Goal: Navigation & Orientation: Find specific page/section

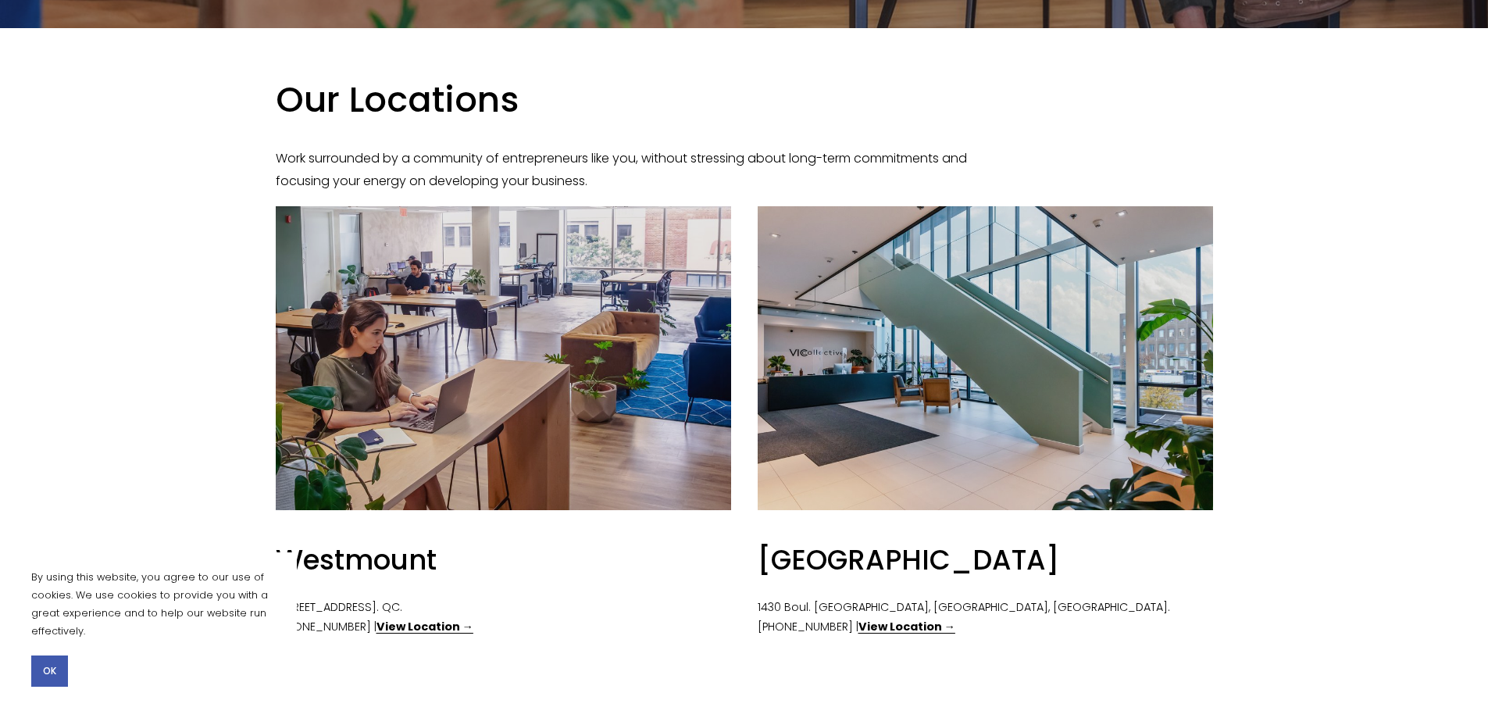
scroll to position [703, 0]
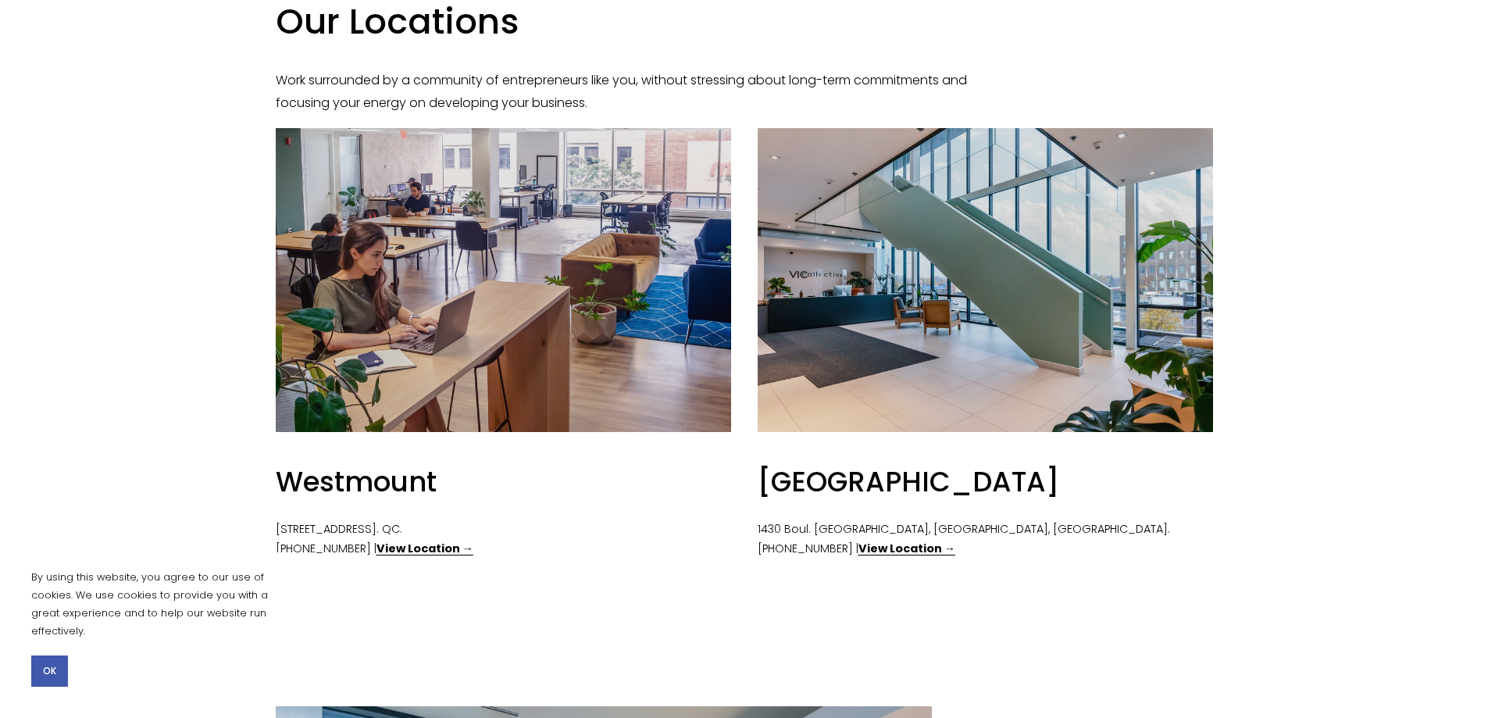
click at [906, 543] on strong "View Location →" at bounding box center [907, 549] width 97 height 16
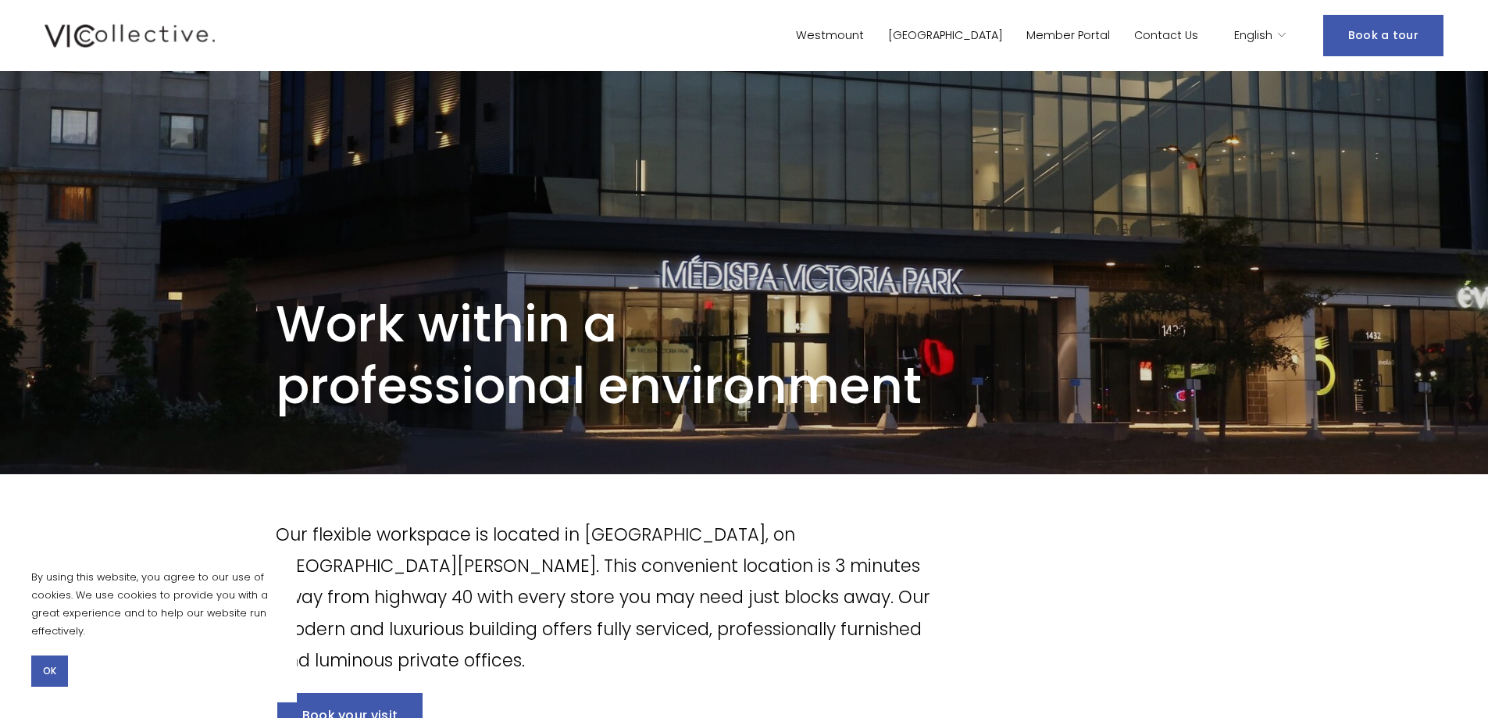
click at [40, 662] on button "OK" at bounding box center [49, 671] width 37 height 31
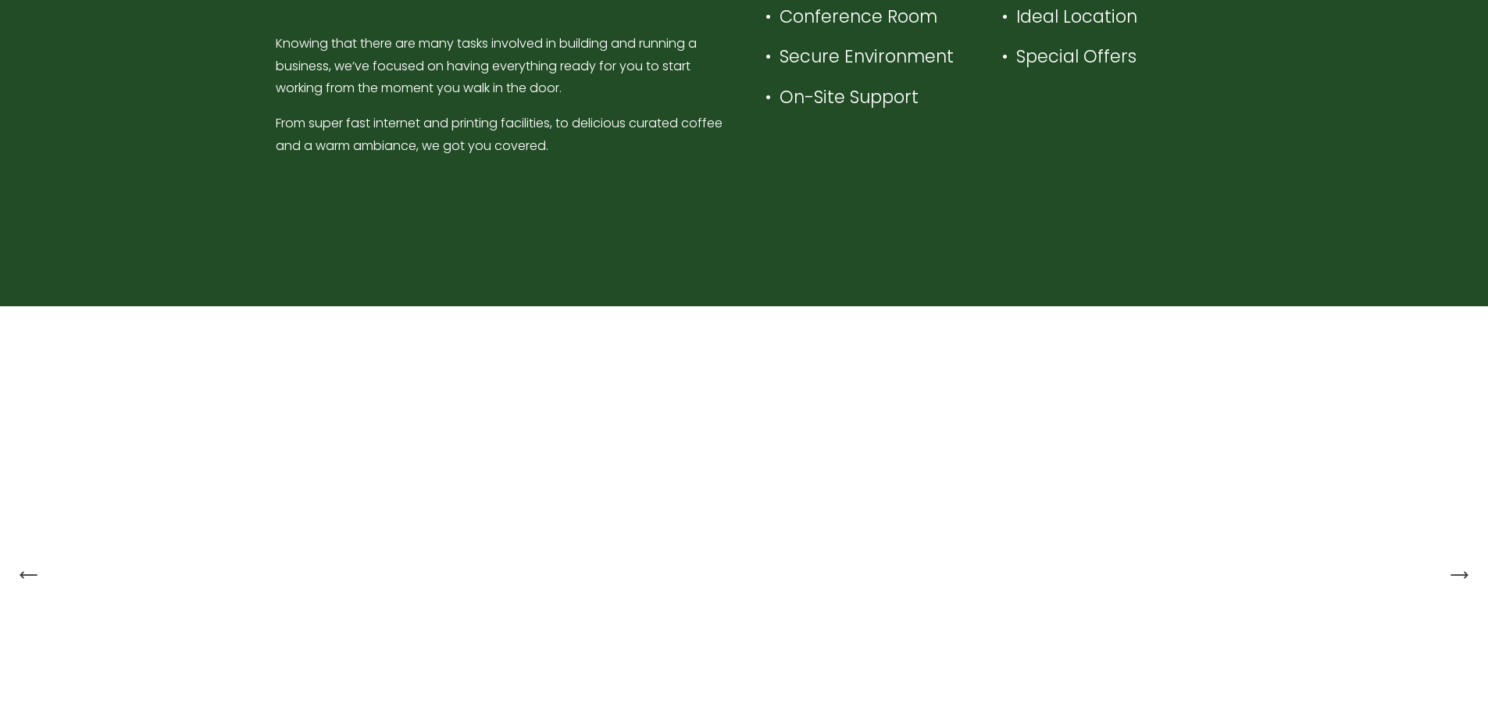
scroll to position [1328, 0]
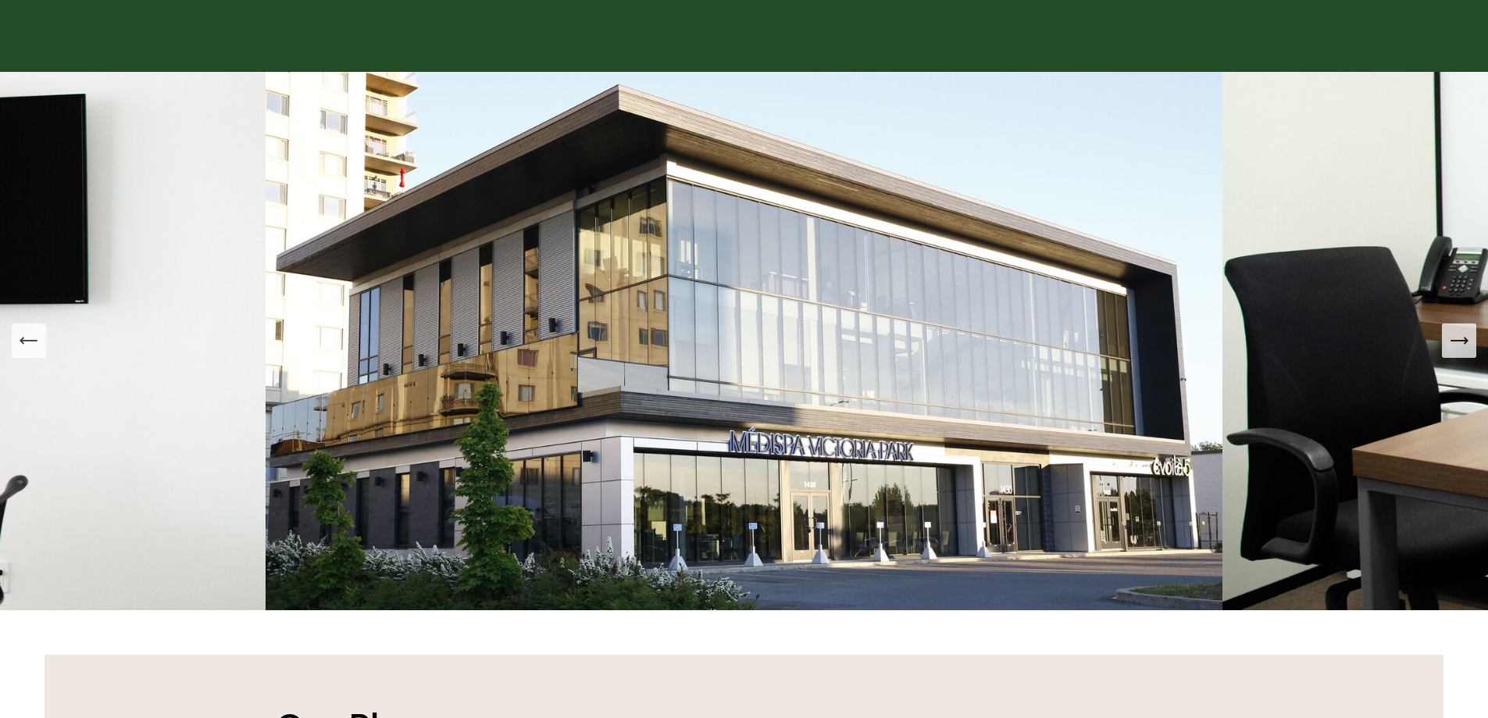
click at [1470, 358] on button "Next Slide" at bounding box center [1459, 340] width 34 height 34
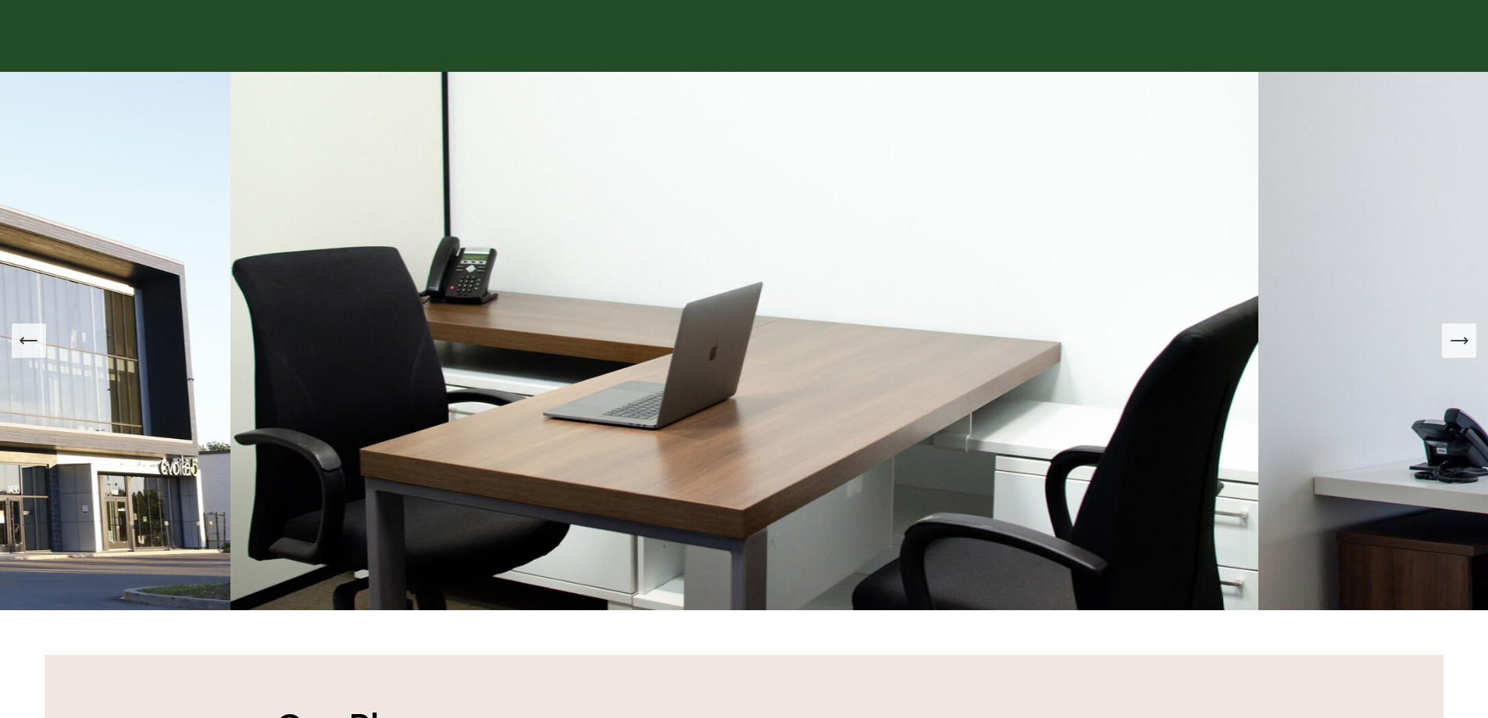
click at [1471, 354] on button "Next Slide" at bounding box center [1459, 340] width 34 height 34
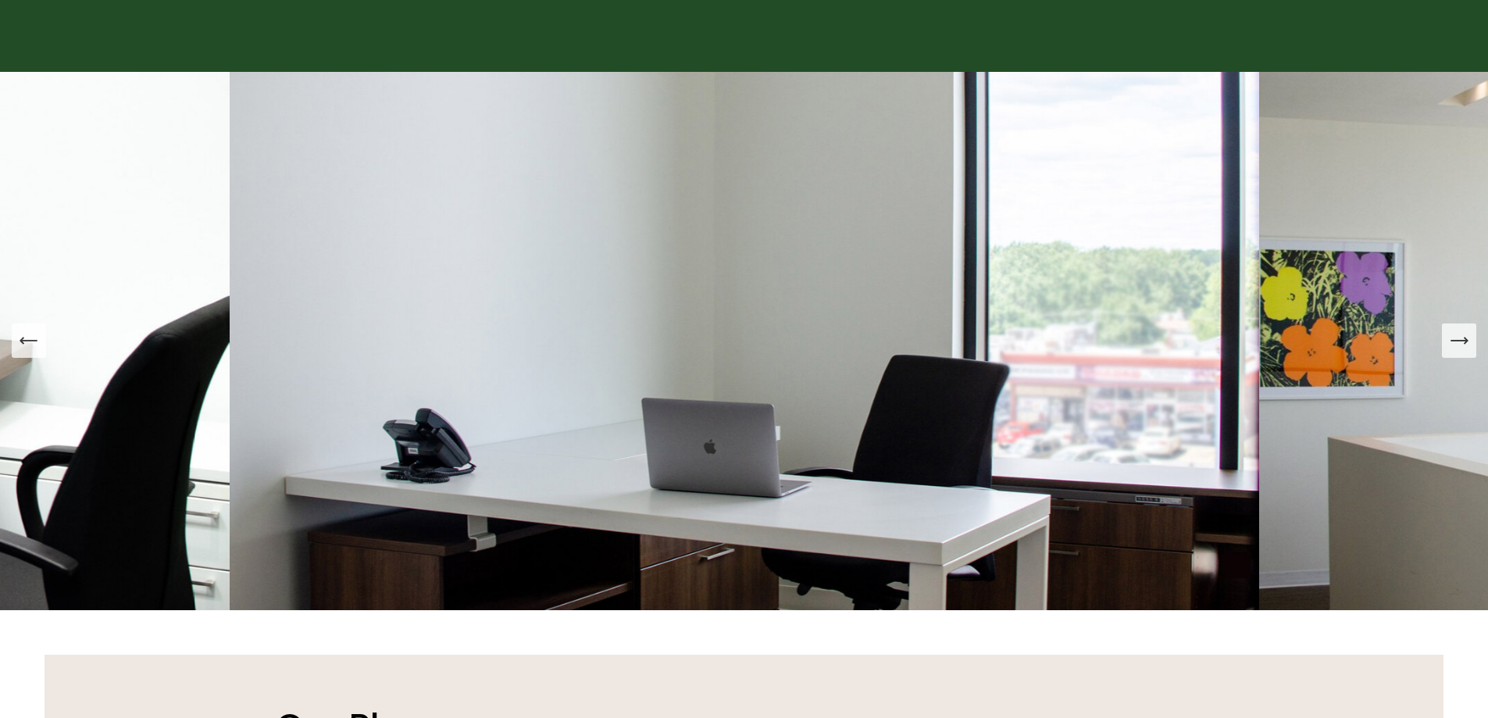
click at [1471, 354] on button "Next Slide" at bounding box center [1459, 340] width 34 height 34
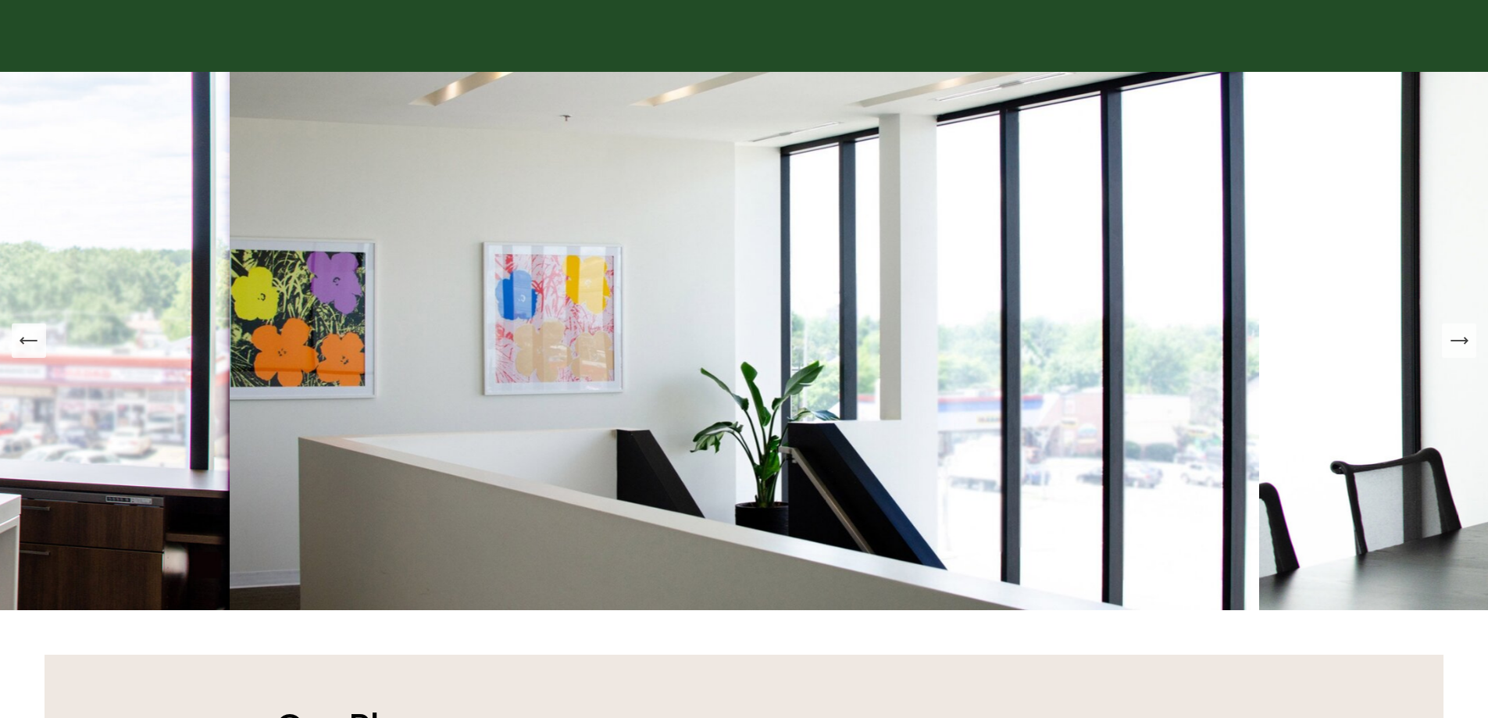
click at [1471, 354] on button "Next Slide" at bounding box center [1459, 340] width 34 height 34
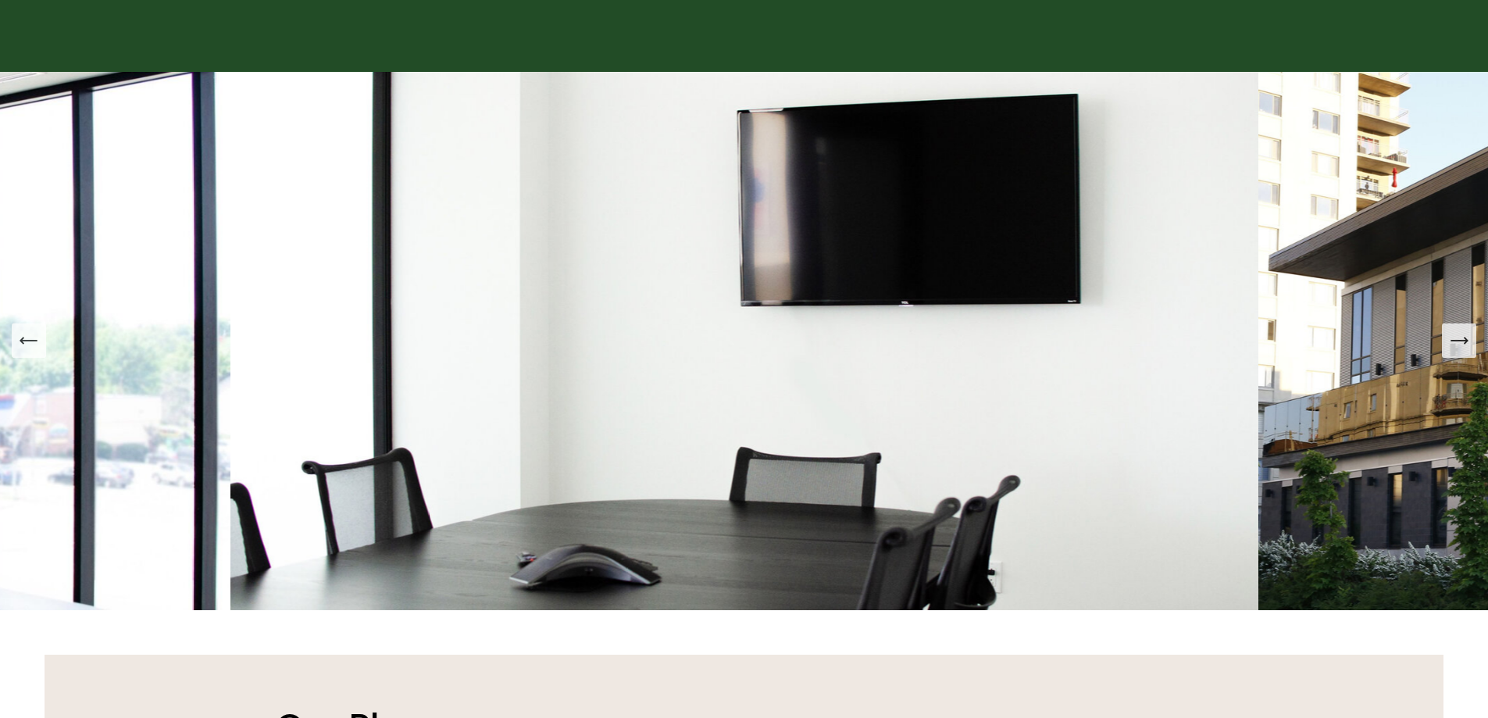
click at [1471, 354] on button "Next Slide" at bounding box center [1459, 340] width 34 height 34
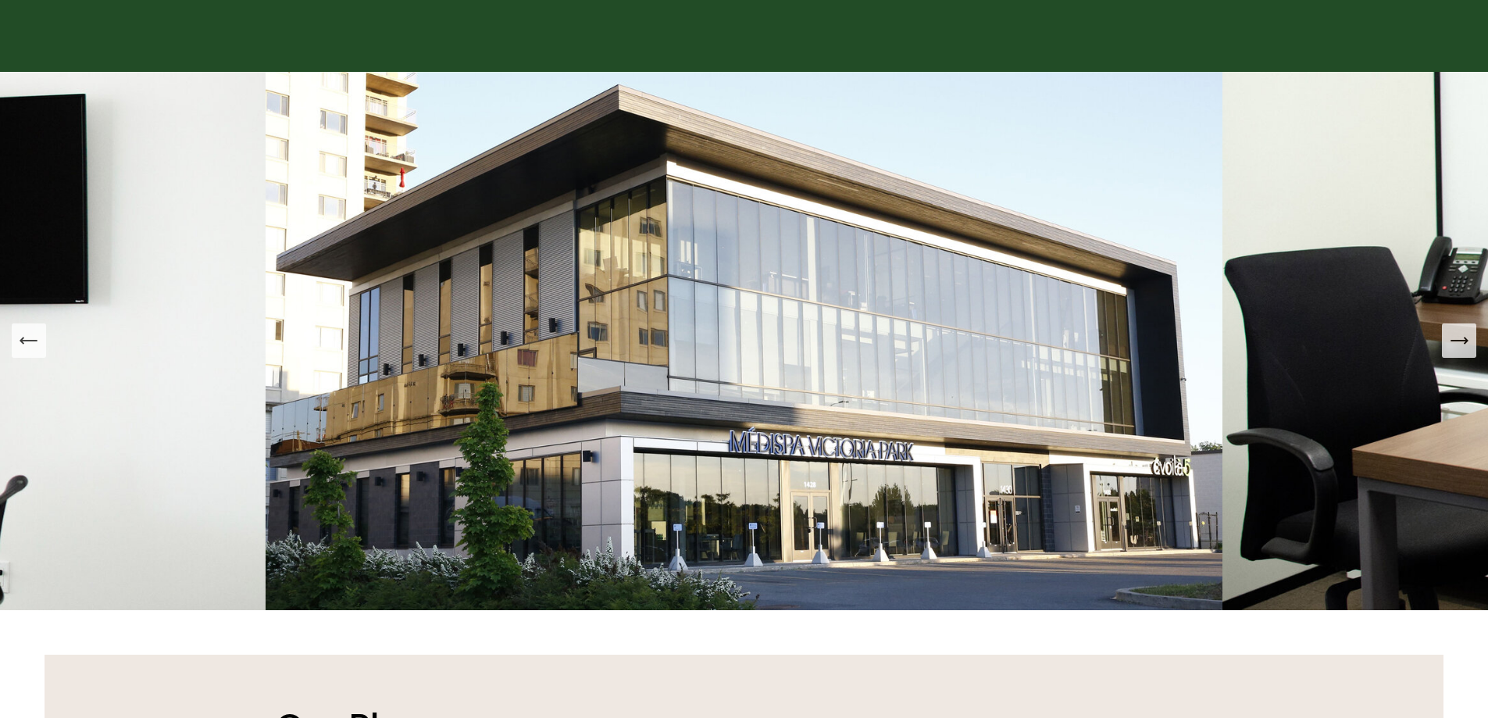
click at [1471, 354] on button "Next Slide" at bounding box center [1459, 340] width 34 height 34
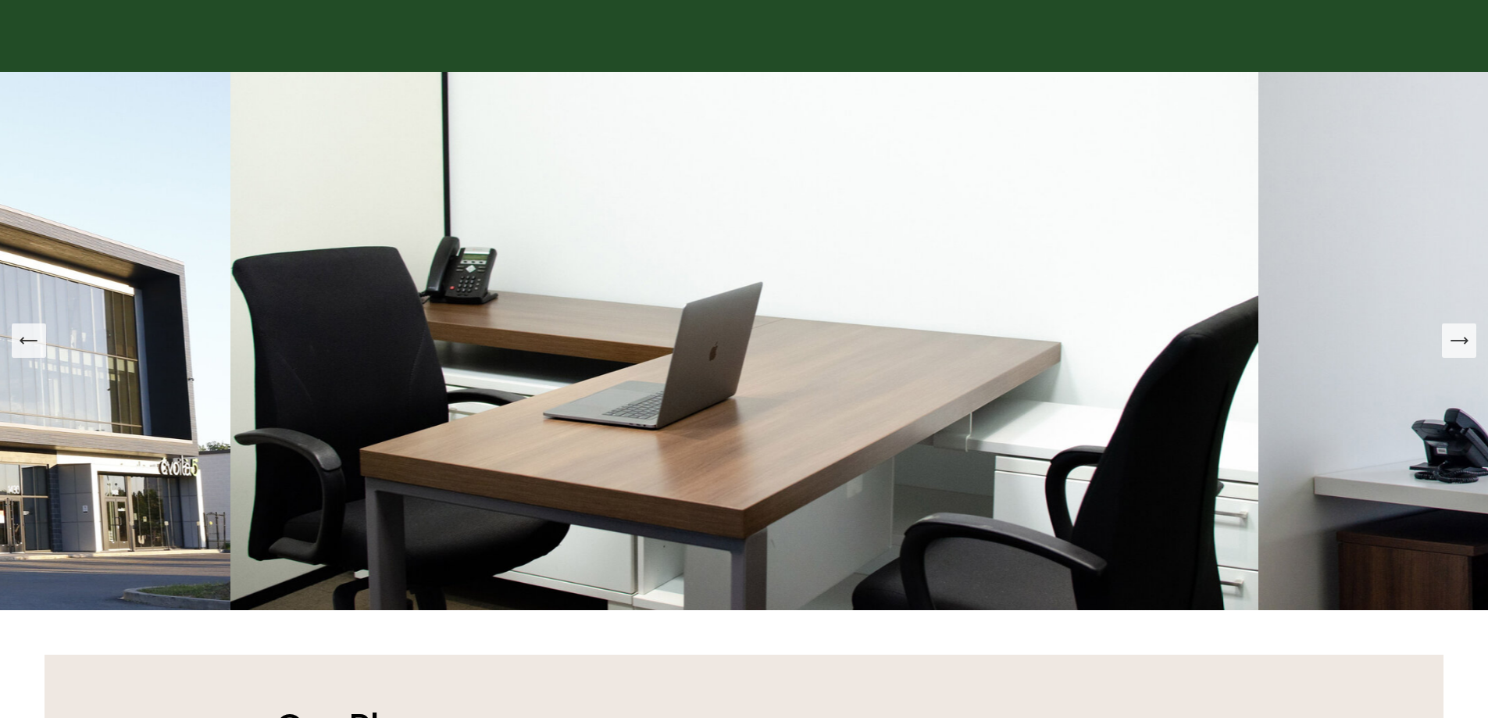
click at [1471, 354] on button "Next Slide" at bounding box center [1459, 340] width 34 height 34
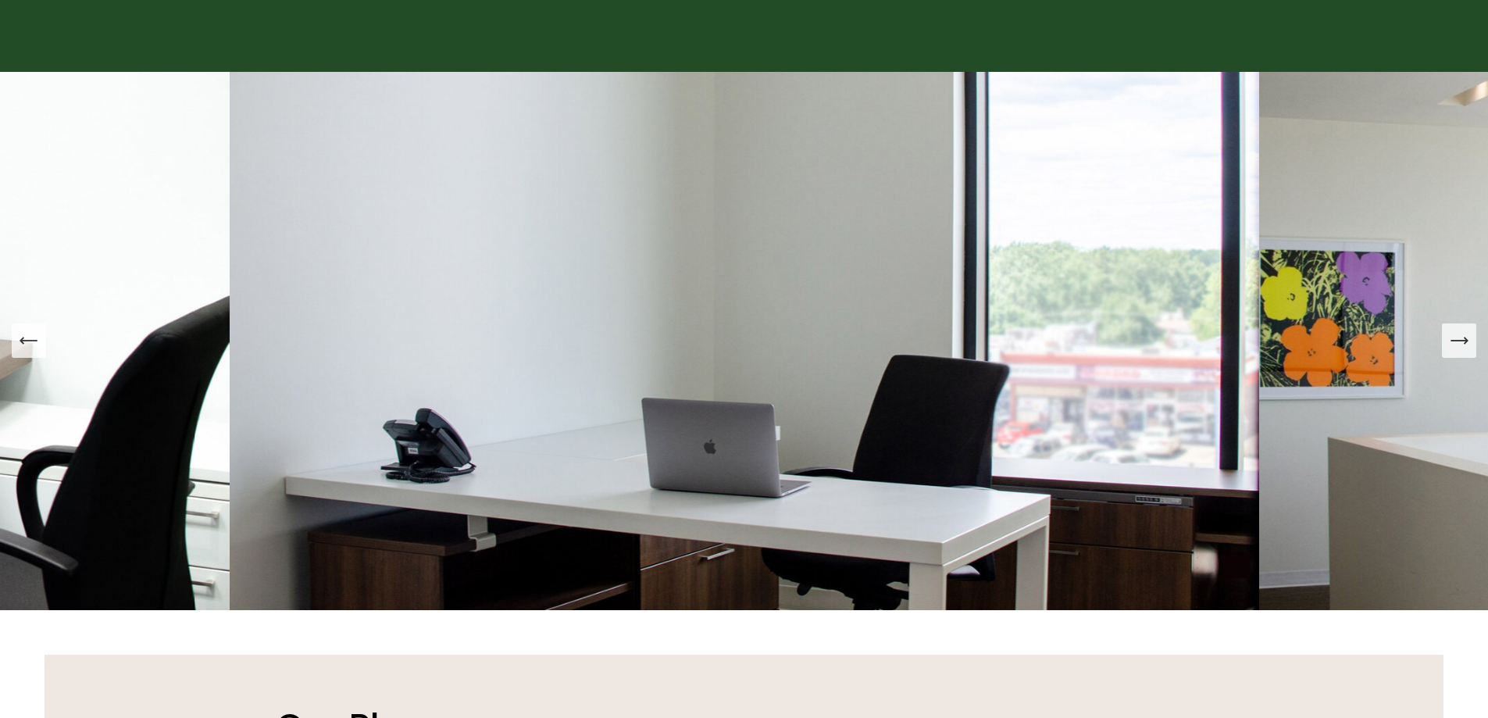
click at [1471, 354] on button "Next Slide" at bounding box center [1459, 340] width 34 height 34
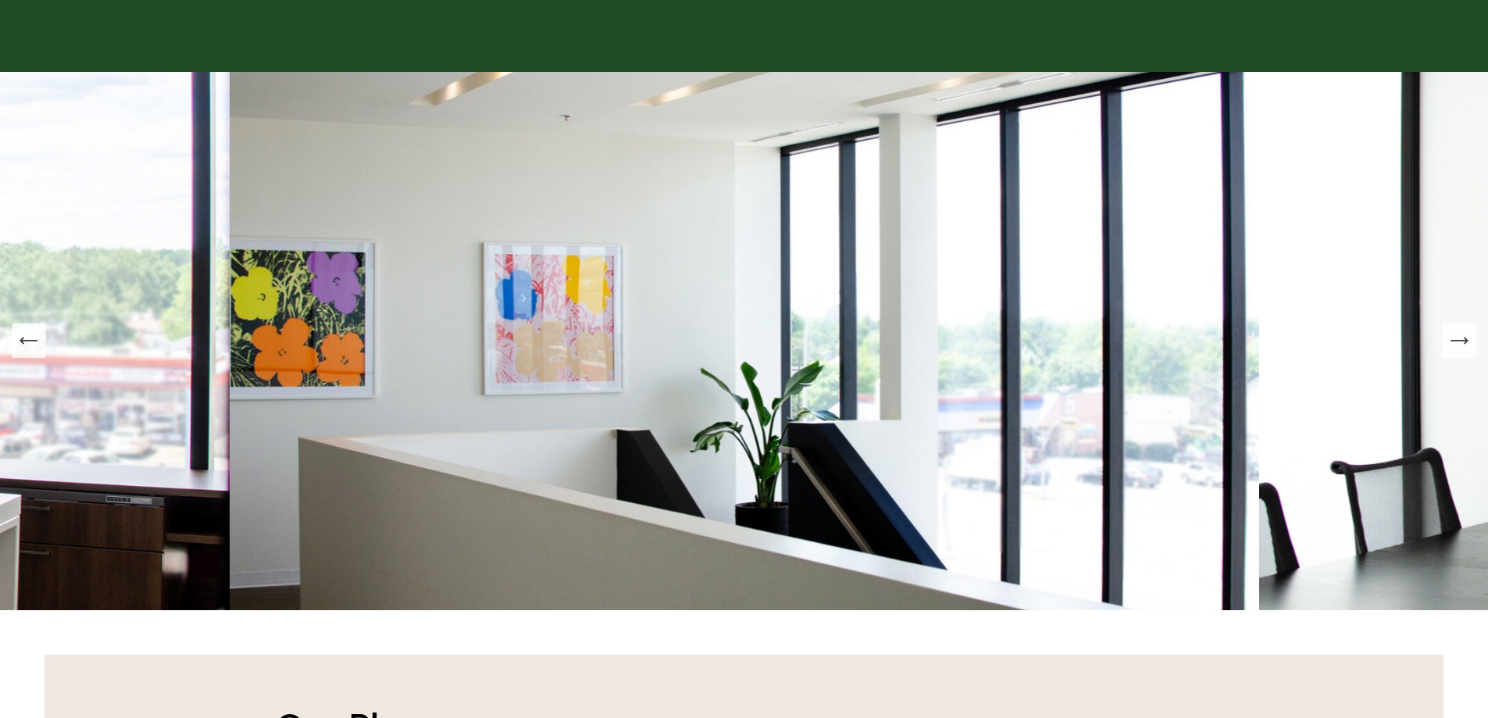
click at [1471, 354] on button "Next Slide" at bounding box center [1459, 340] width 34 height 34
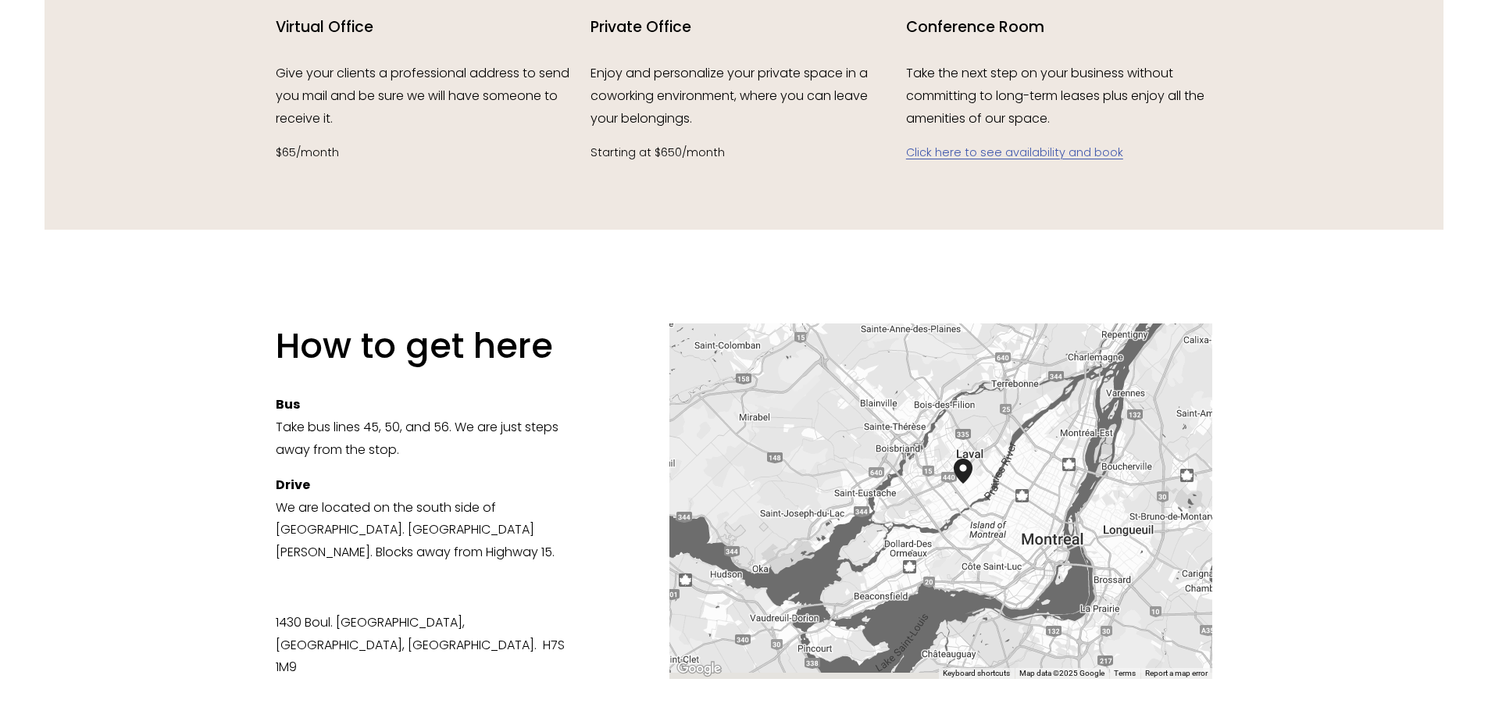
scroll to position [2110, 0]
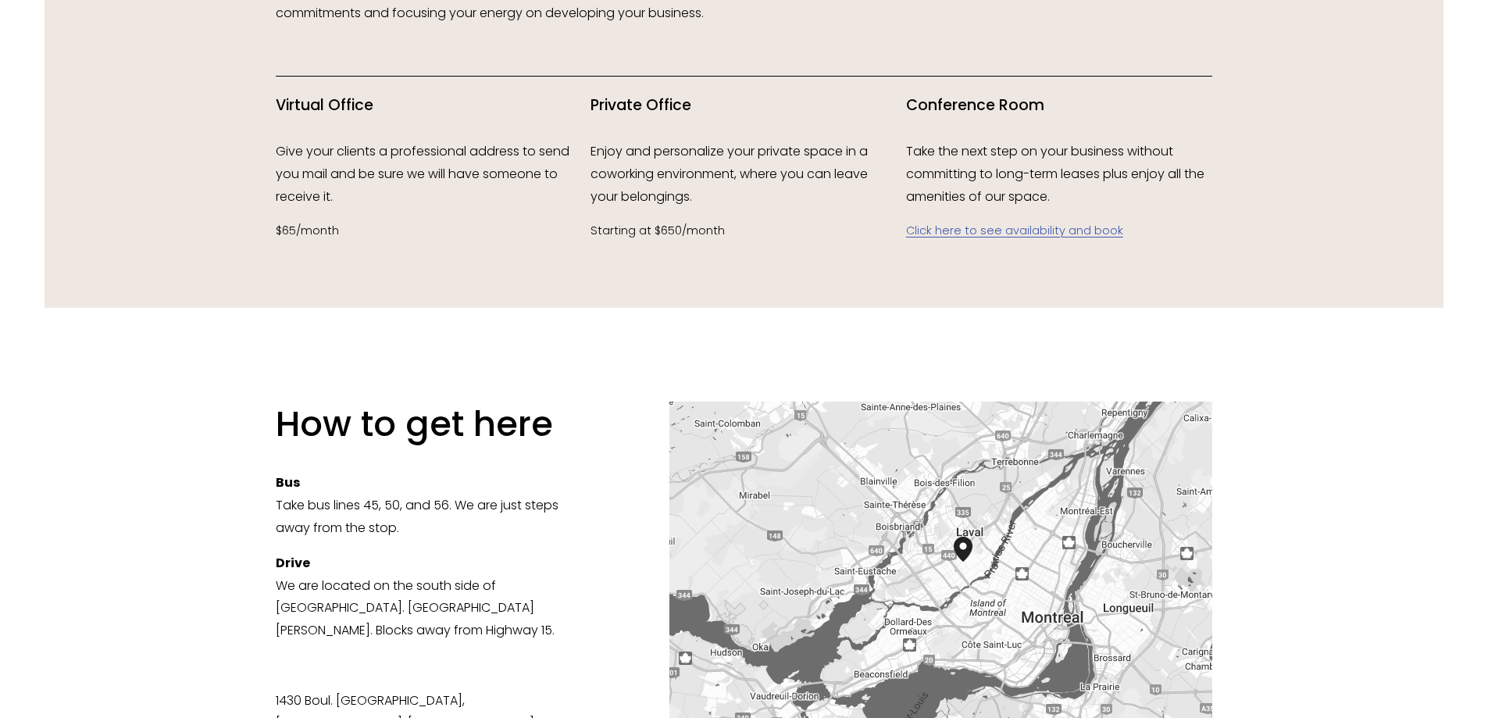
click at [988, 232] on link "Click here to see availability and book" at bounding box center [1014, 231] width 217 height 16
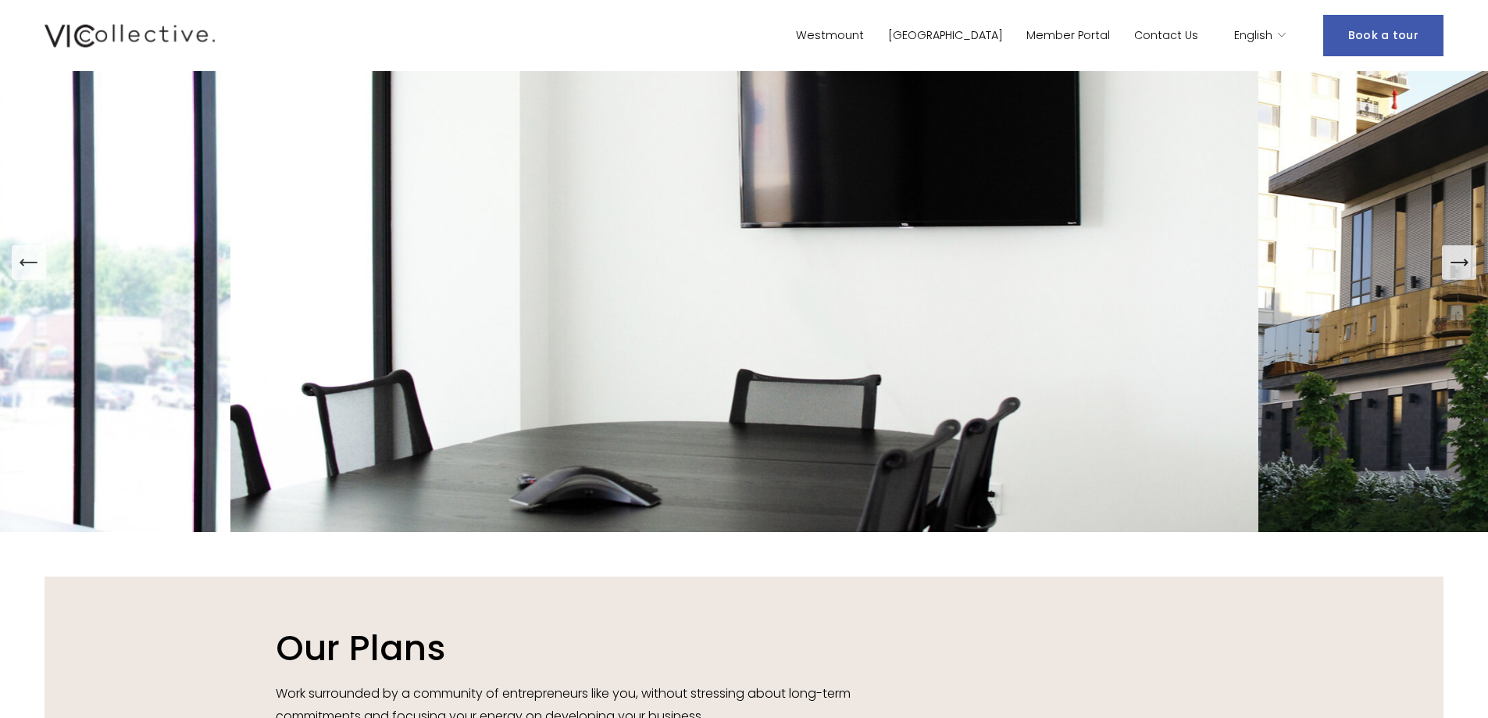
scroll to position [1094, 0]
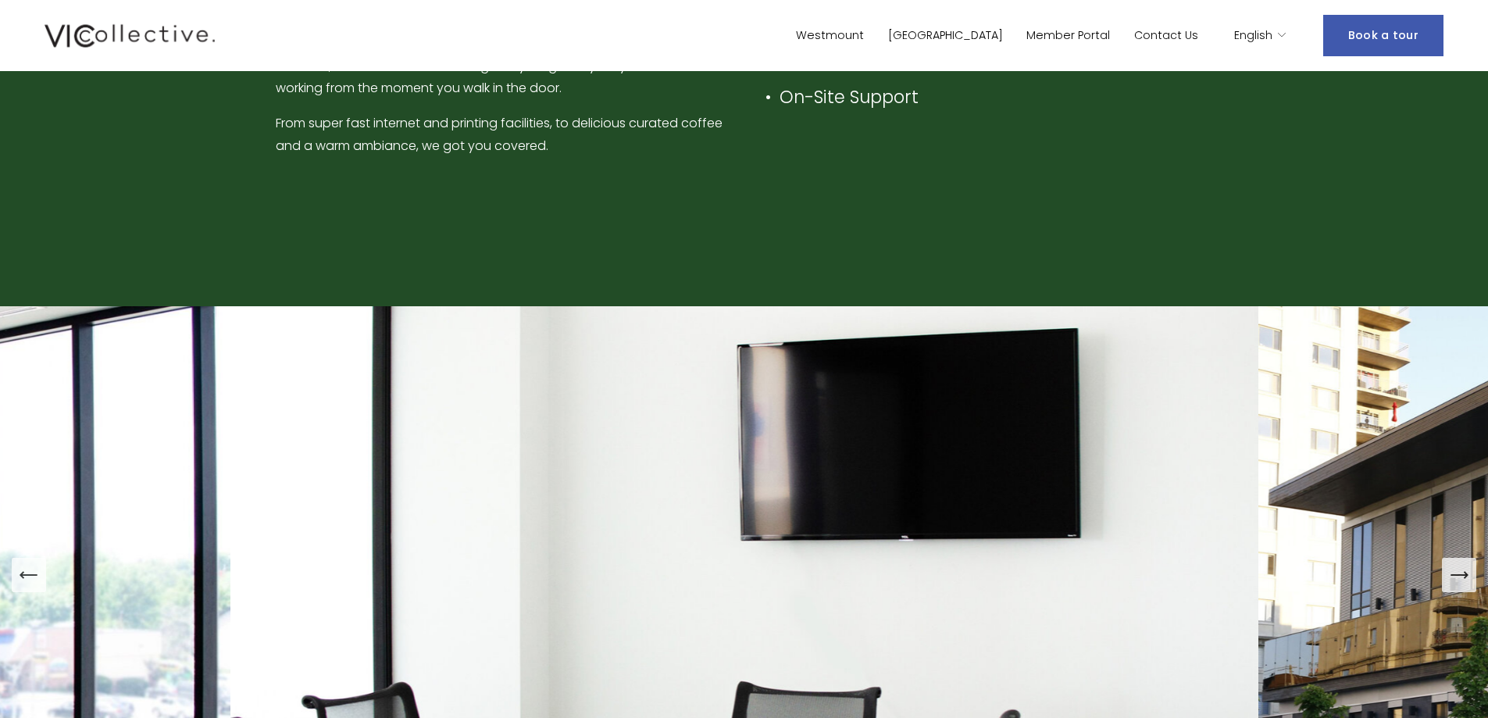
click at [1085, 35] on link "Member Portal" at bounding box center [1069, 35] width 84 height 23
click at [995, 30] on link "[GEOGRAPHIC_DATA]" at bounding box center [945, 35] width 115 height 23
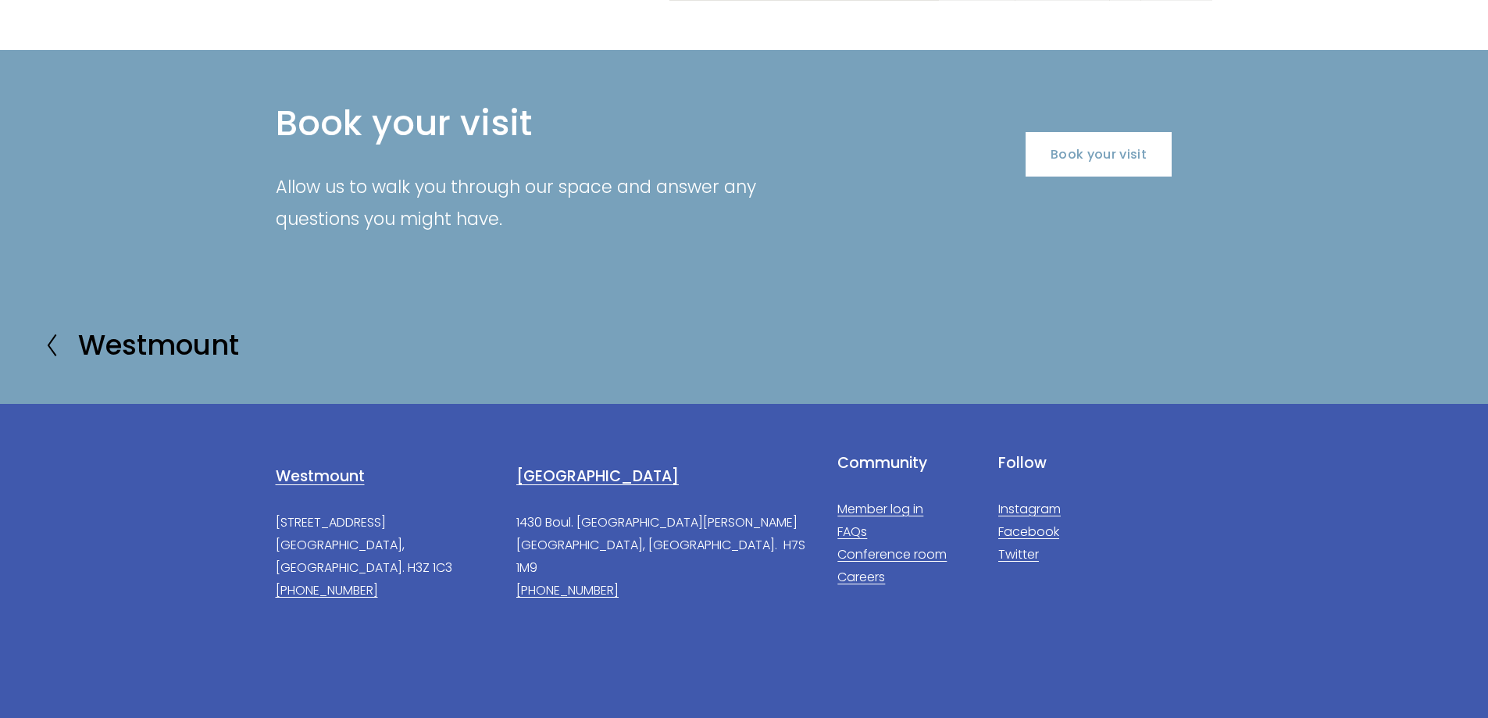
scroll to position [2889, 0]
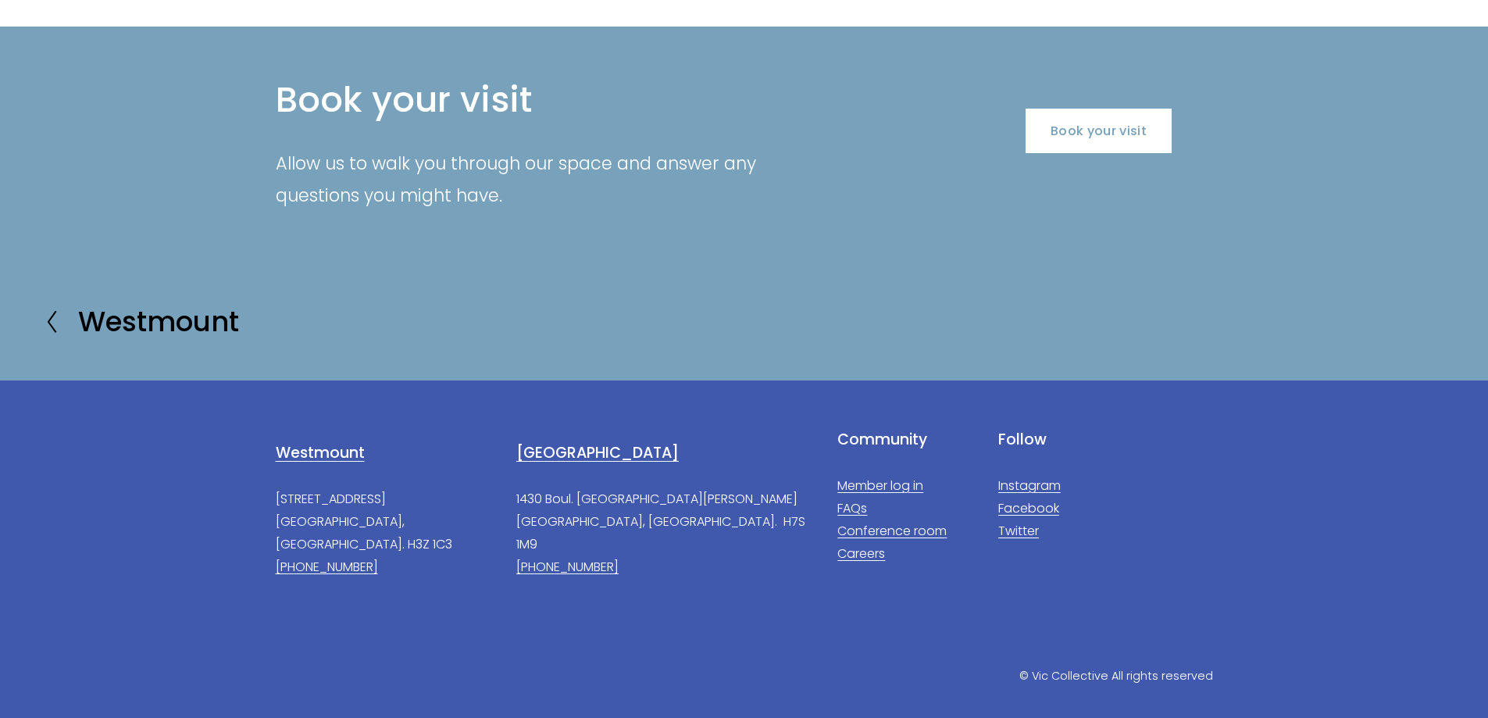
click at [914, 475] on link "Member log in" at bounding box center [881, 486] width 86 height 23
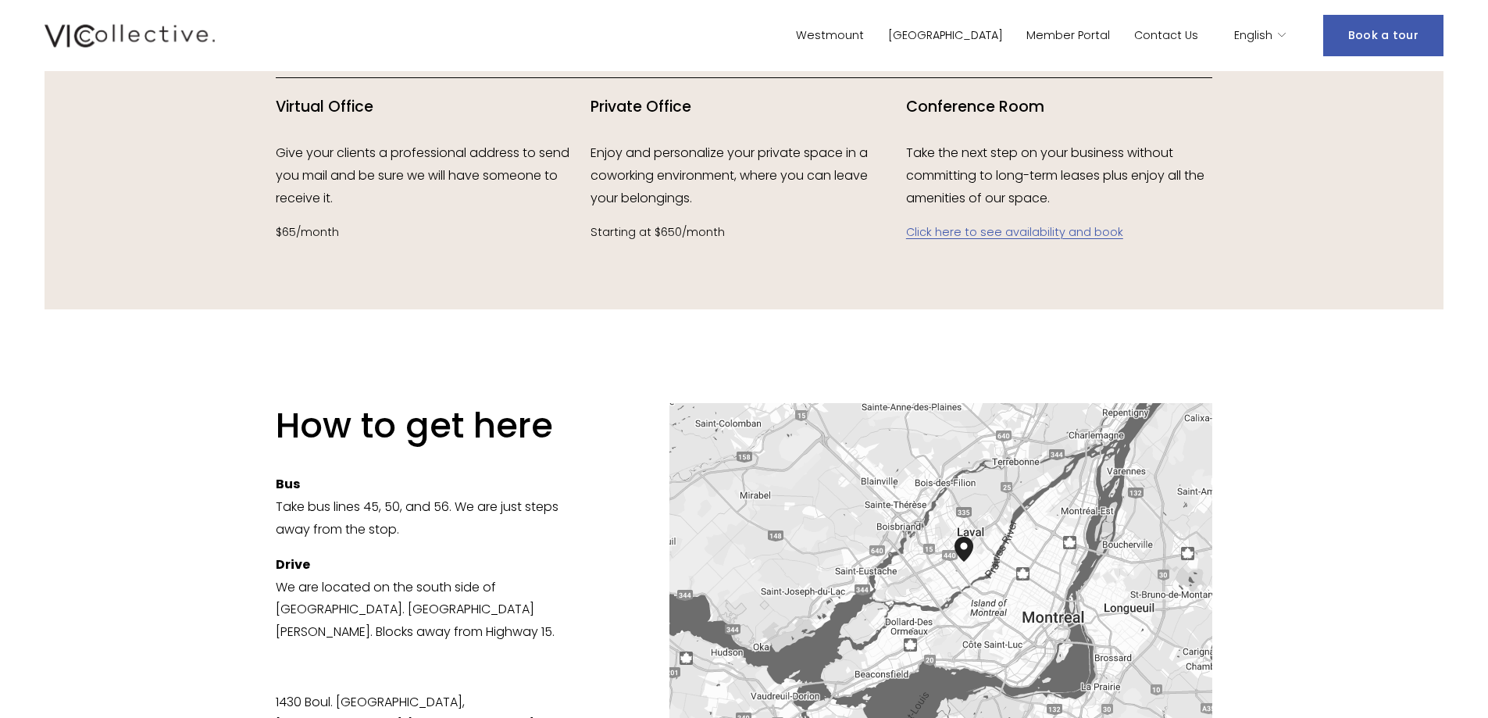
scroll to position [1796, 0]
